Goal: Task Accomplishment & Management: Use online tool/utility

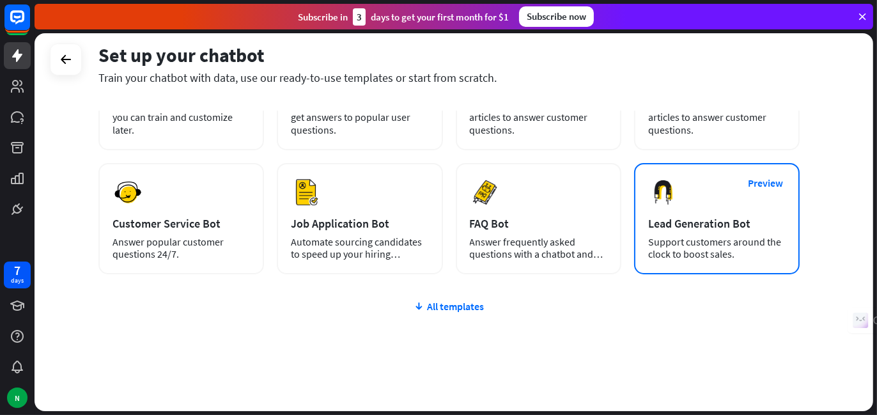
scroll to position [134, 0]
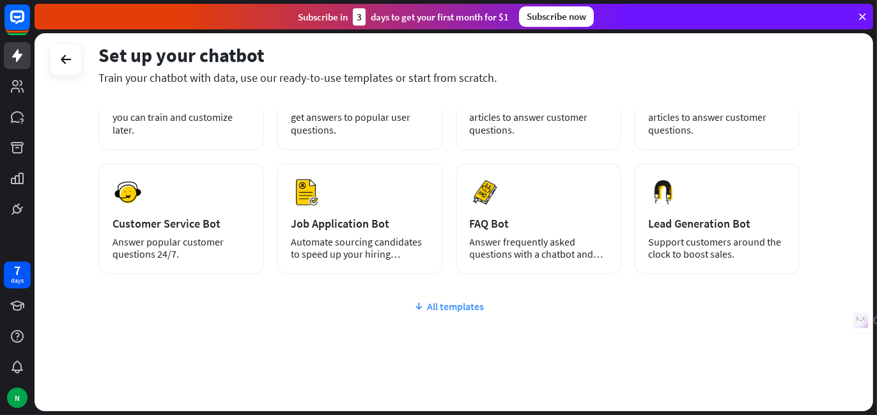
click at [458, 303] on div "All templates" at bounding box center [448, 306] width 701 height 13
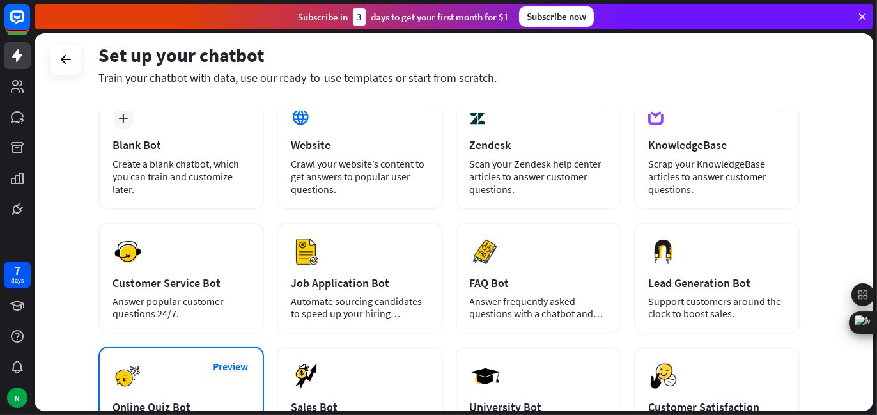
scroll to position [0, 0]
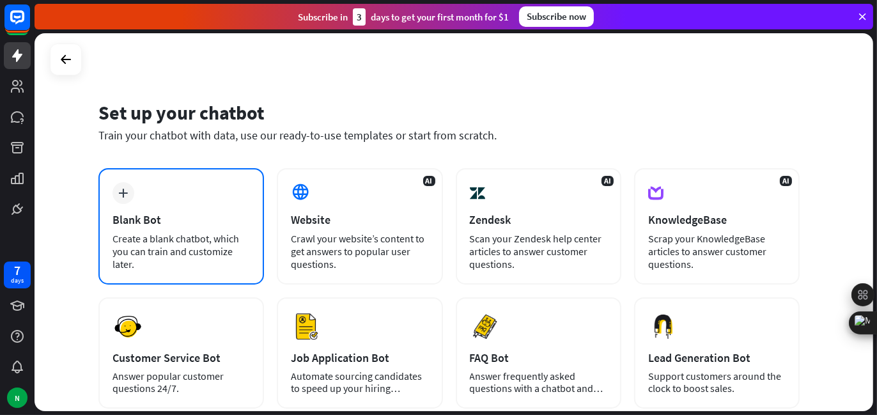
click at [156, 224] on div "Blank Bot" at bounding box center [181, 219] width 137 height 15
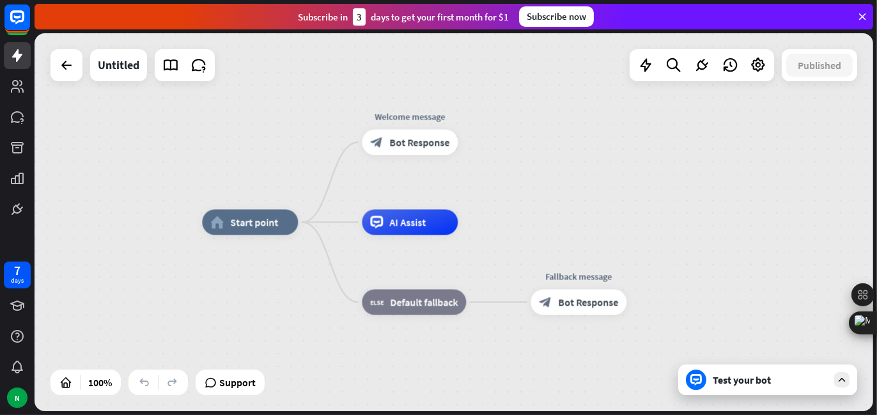
click at [736, 385] on div "Test your bot" at bounding box center [770, 379] width 115 height 13
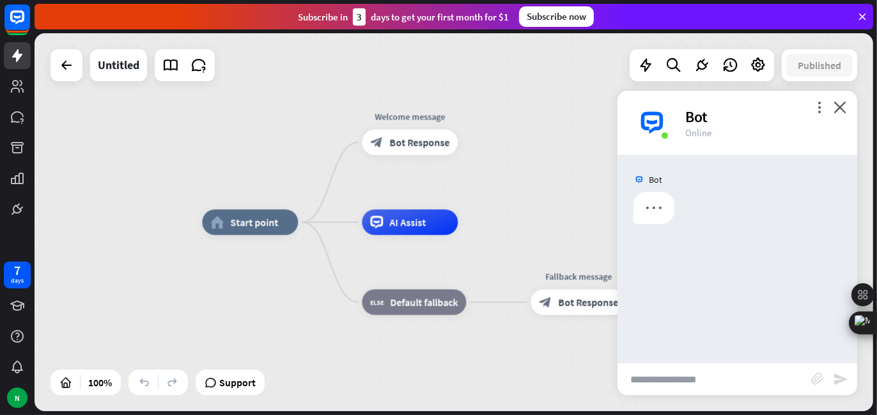
click at [676, 378] on input "text" at bounding box center [715, 379] width 194 height 32
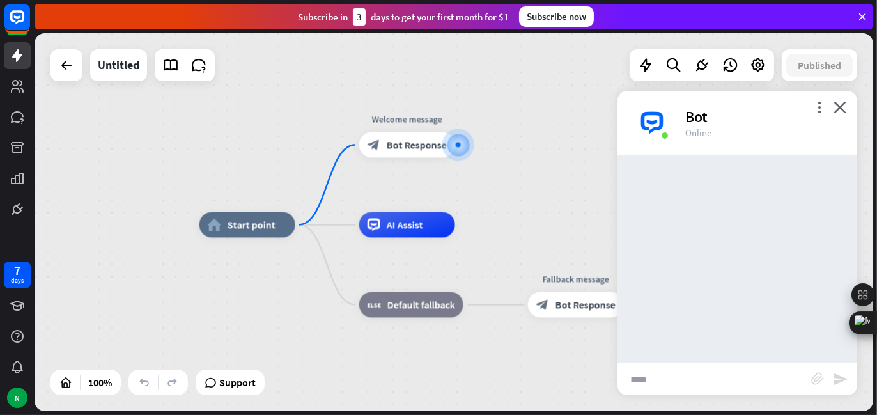
type input "*****"
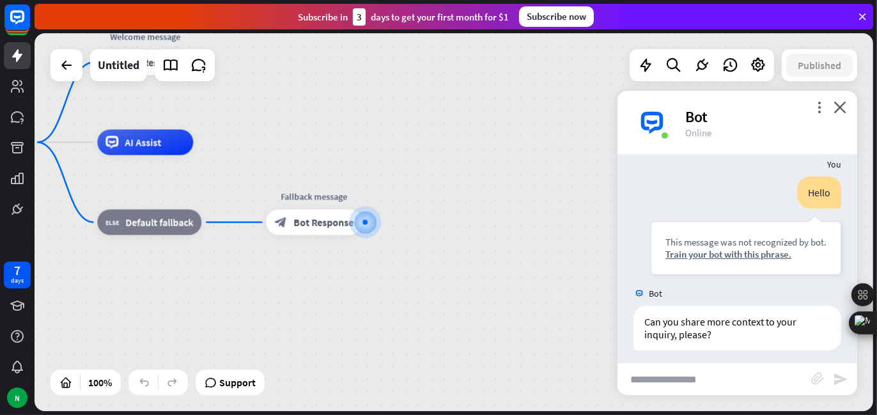
scroll to position [96, 0]
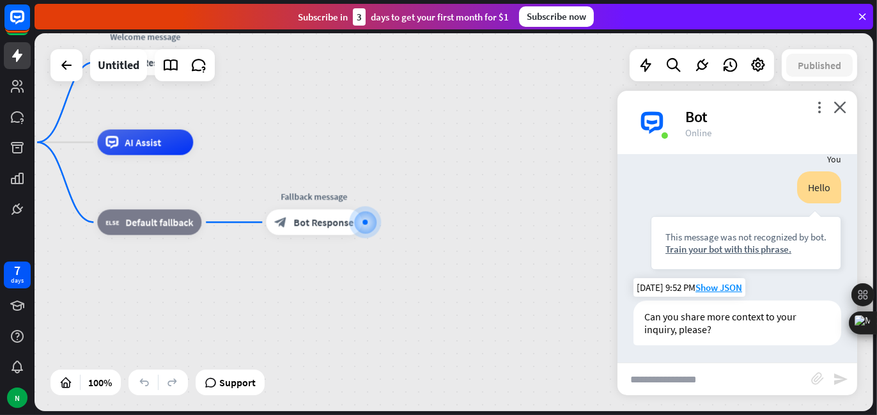
click at [640, 333] on div "Can you share more context to your inquiry, please?" at bounding box center [738, 322] width 208 height 45
click at [689, 381] on input "text" at bounding box center [715, 379] width 194 height 32
type input "*******"
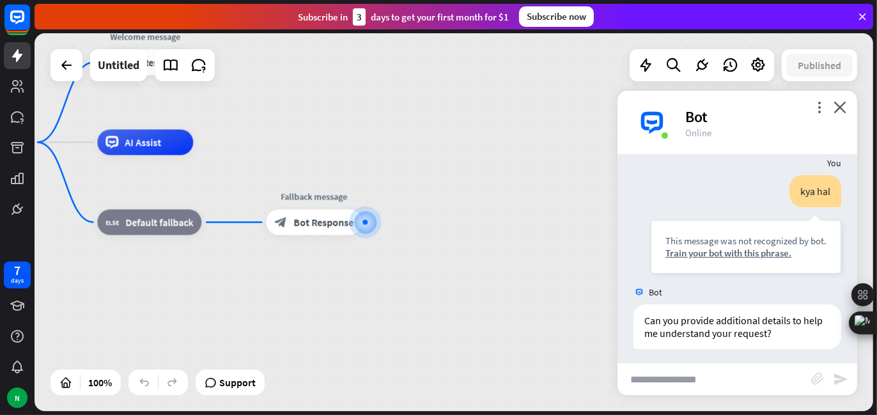
scroll to position [300, 0]
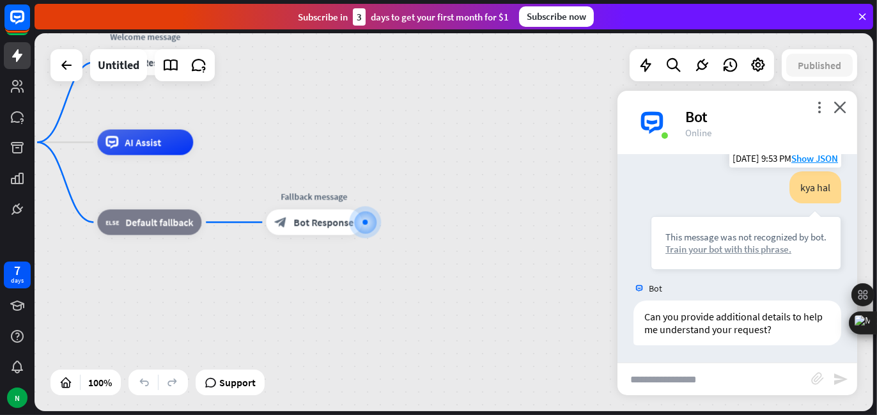
click at [685, 247] on div "Train your bot with this phrase." at bounding box center [746, 249] width 161 height 12
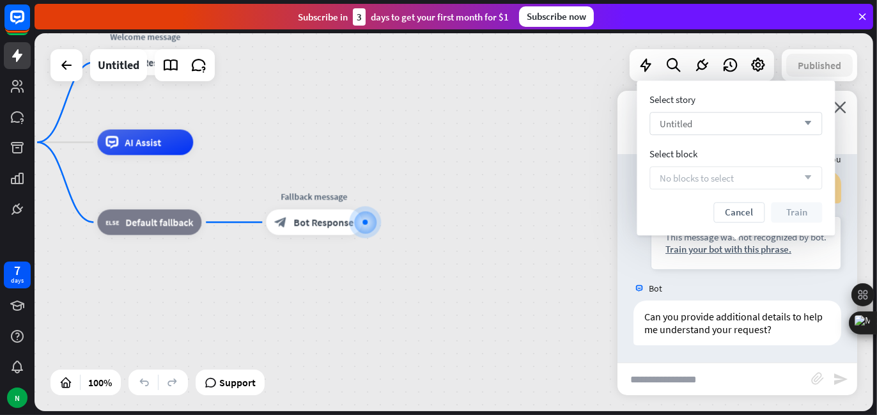
click at [709, 127] on div "Untitled arrow_down" at bounding box center [736, 123] width 173 height 23
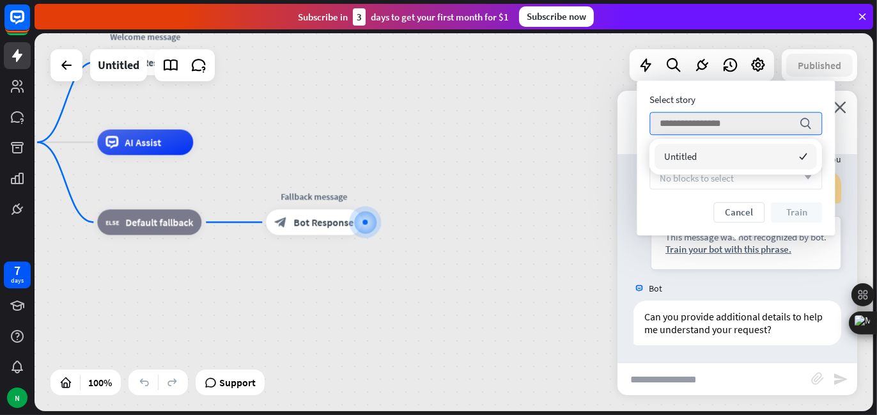
click at [814, 98] on div "Select story" at bounding box center [736, 99] width 173 height 12
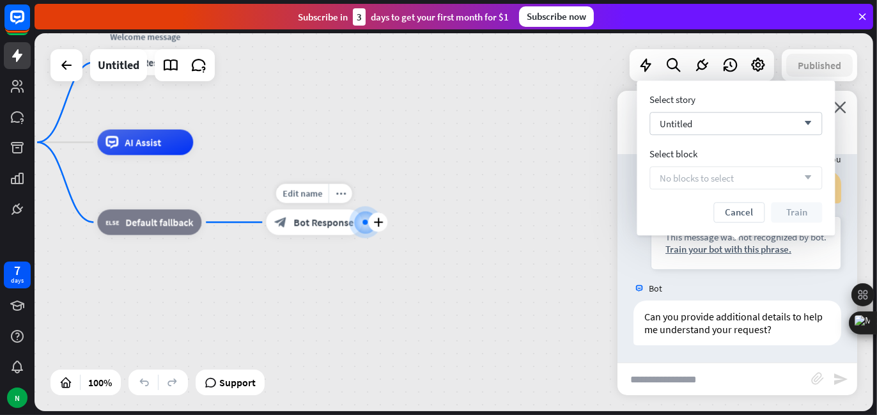
click at [362, 210] on div "Edit name more_horiz plus Fallback message block_bot_response Bot Response" at bounding box center [314, 223] width 96 height 26
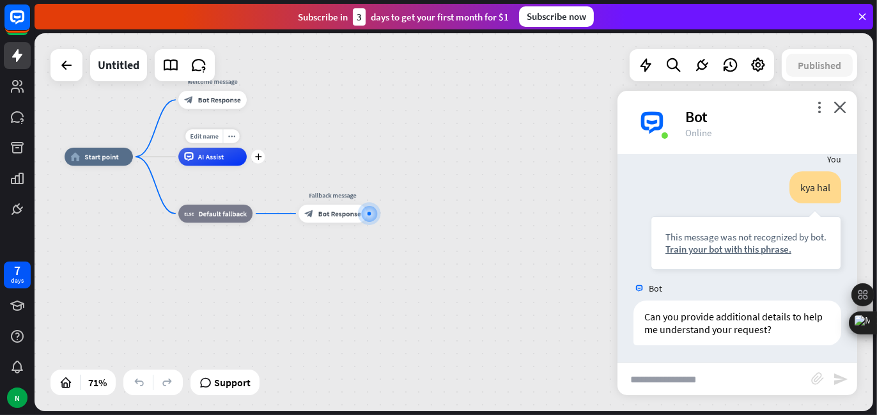
click at [208, 159] on span "AI Assist" at bounding box center [211, 156] width 26 height 9
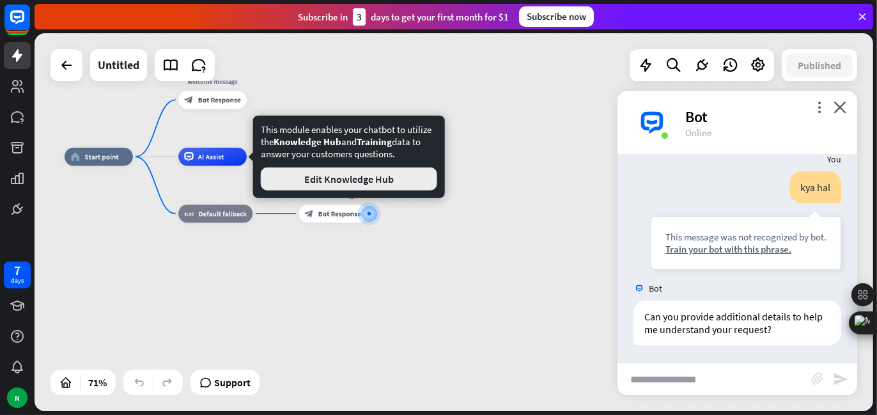
click at [358, 183] on button "Edit Knowledge Hub" at bounding box center [349, 179] width 176 height 23
